Goal: Transaction & Acquisition: Subscribe to service/newsletter

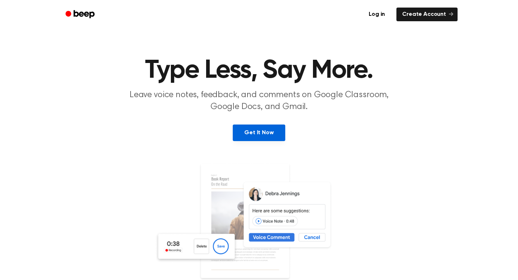
click at [264, 132] on link "Get It Now" at bounding box center [259, 132] width 52 height 17
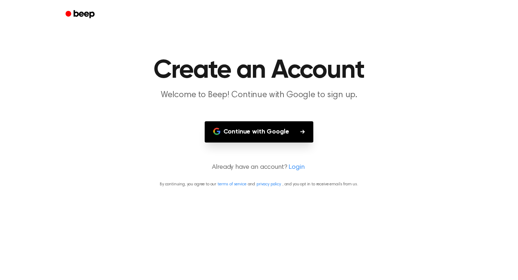
click at [264, 132] on button "Continue with Google" at bounding box center [259, 131] width 109 height 21
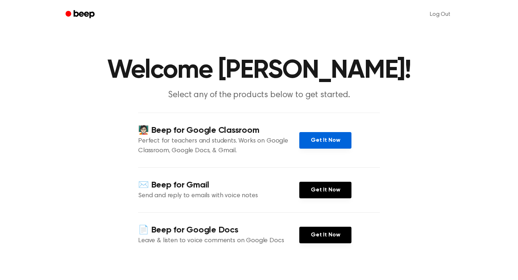
click at [325, 140] on link "Get It Now" at bounding box center [325, 140] width 52 height 17
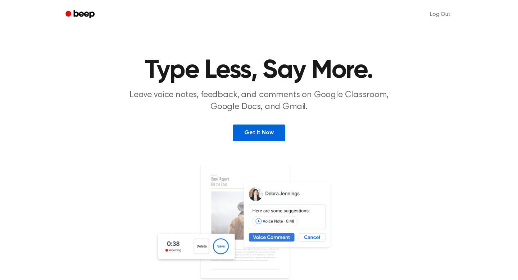
click at [255, 131] on link "Get It Now" at bounding box center [259, 132] width 52 height 17
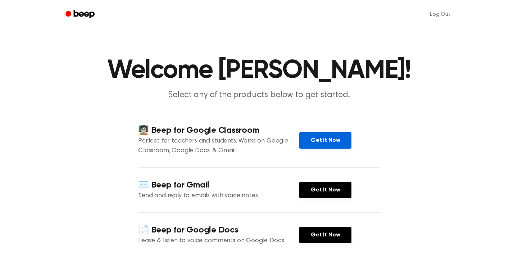
click at [330, 141] on link "Get It Now" at bounding box center [325, 140] width 52 height 17
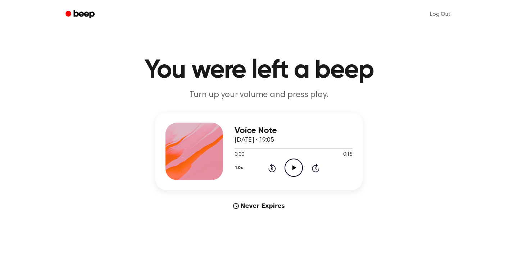
click at [295, 169] on icon "Play Audio" at bounding box center [293, 168] width 18 height 18
click at [295, 170] on icon "Pause Audio" at bounding box center [293, 168] width 18 height 18
